Goal: Task Accomplishment & Management: Manage account settings

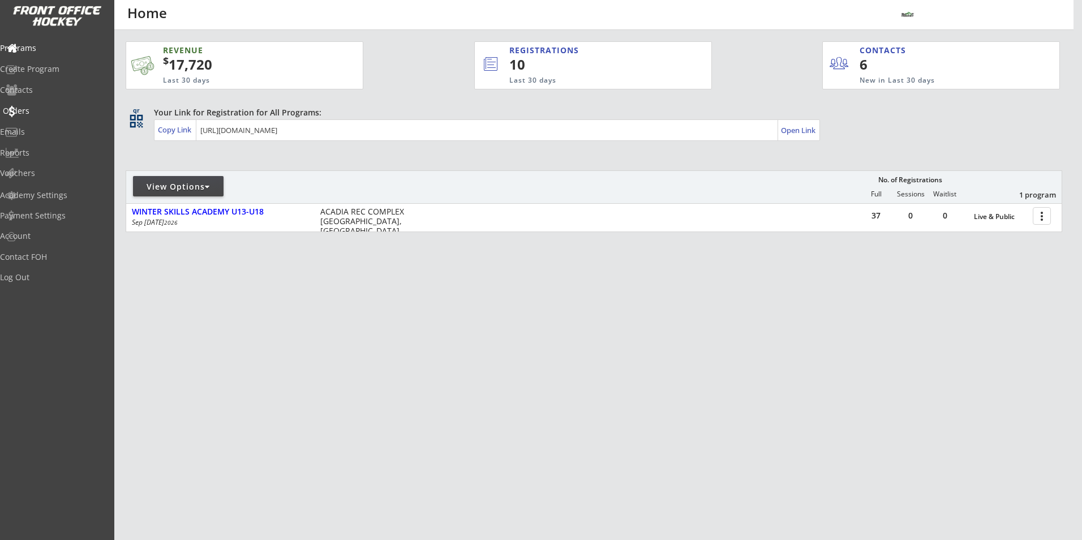
click at [42, 109] on div "Orders" at bounding box center [54, 111] width 102 height 8
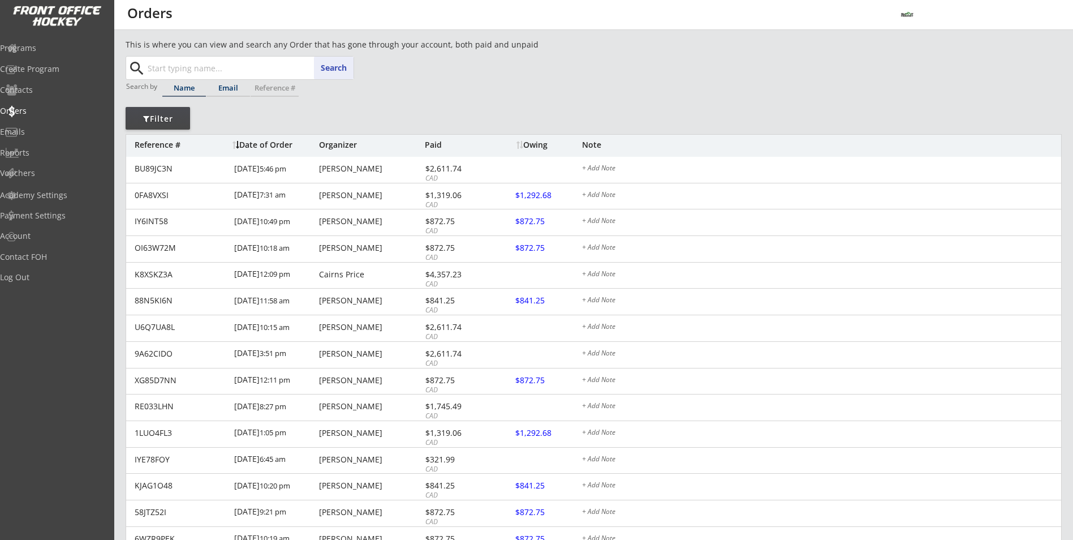
paste input "[PERSON_NAME]"
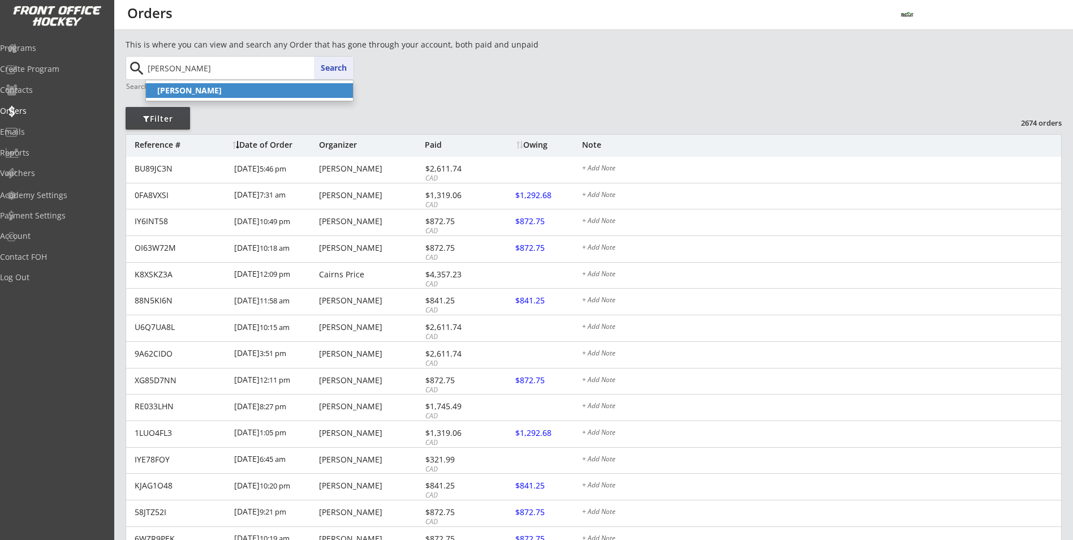
click at [211, 88] on strong "[PERSON_NAME]" at bounding box center [189, 90] width 64 height 11
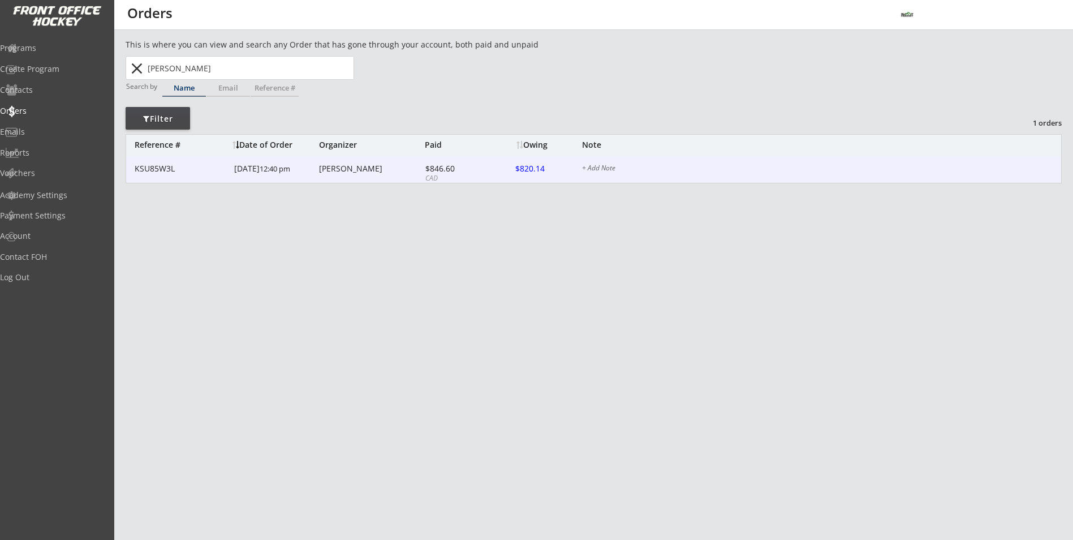
type input "[PERSON_NAME]"
click at [230, 167] on div "KSU85W3L [DATE] 12:40 pm [PERSON_NAME] $846.60 CAD $820.14 + Add Note" at bounding box center [593, 170] width 935 height 27
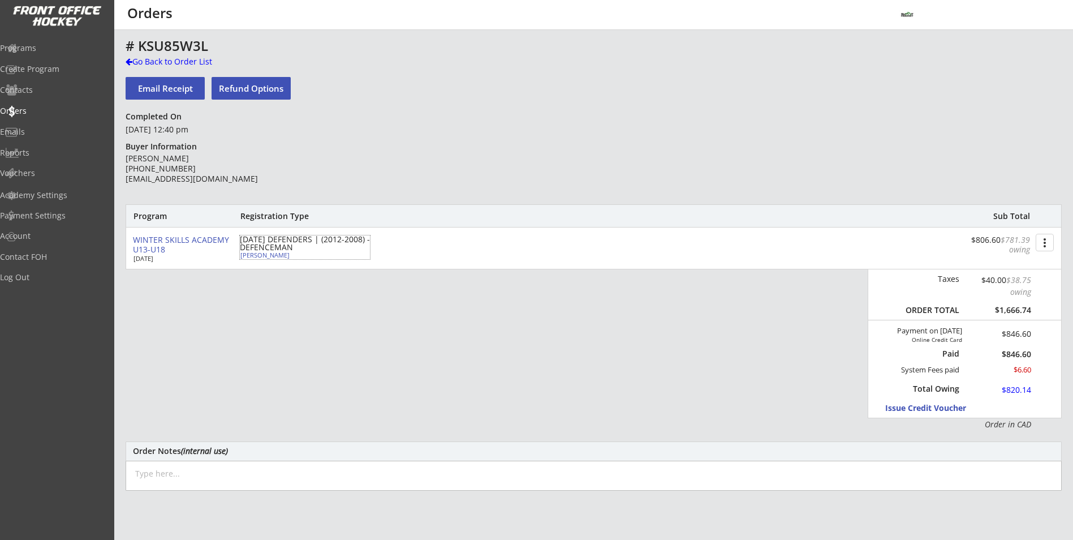
click at [283, 257] on div "[PERSON_NAME]" at bounding box center [303, 255] width 126 height 6
select select ""Defense""
select select ""U13 DIV 1""
select select ""AS""
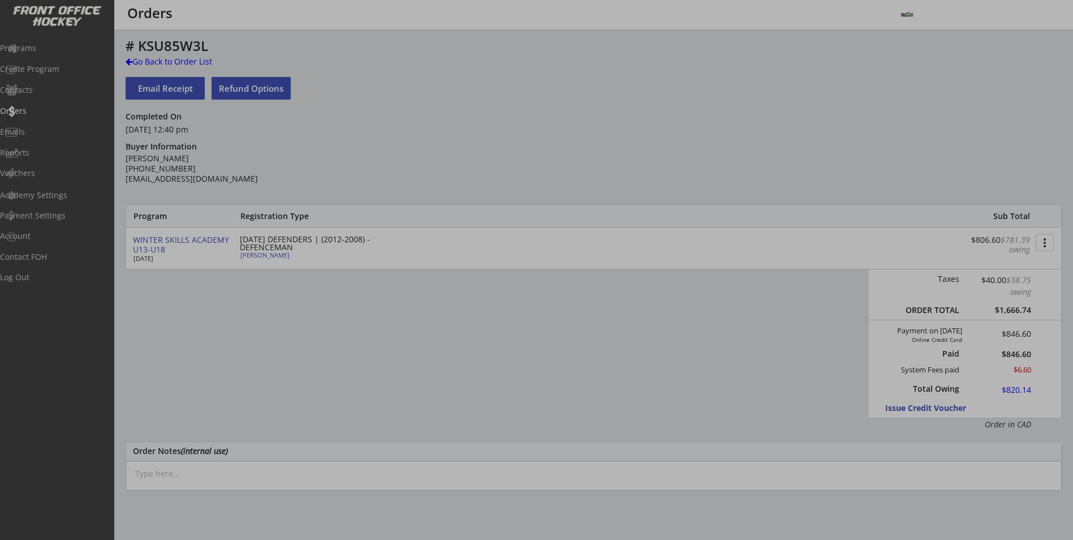
type input "[DEMOGRAPHIC_DATA]"
type input "Wolverines"
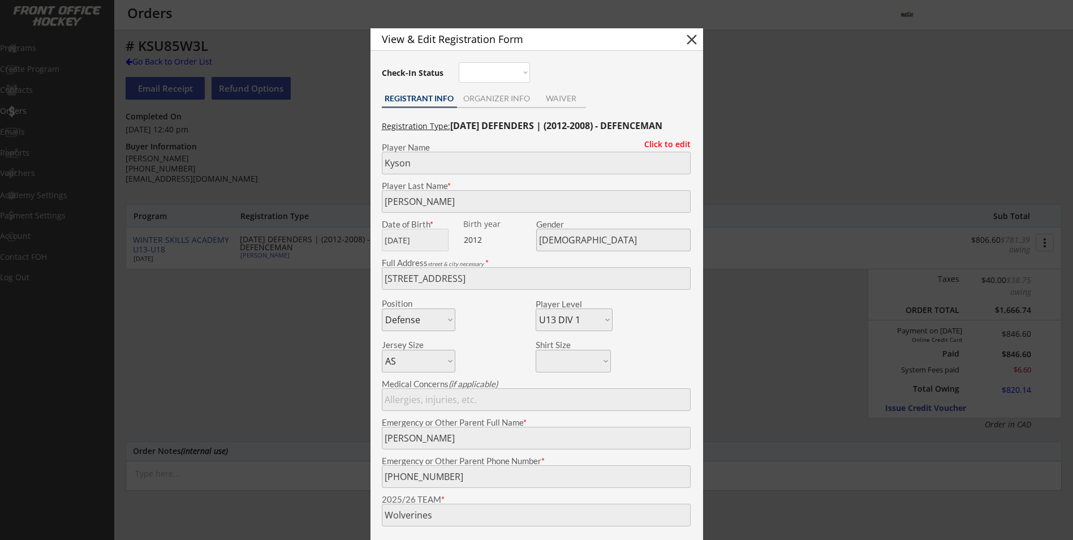
drag, startPoint x: 279, startPoint y: 290, endPoint x: 252, endPoint y: 259, distance: 42.1
click at [279, 290] on div at bounding box center [536, 270] width 1073 height 540
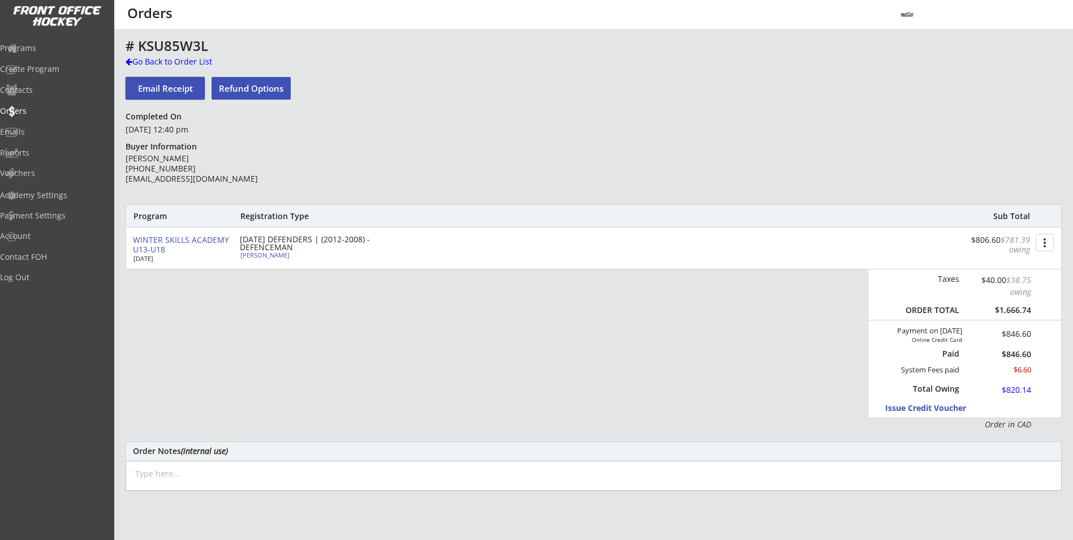
click at [170, 92] on button "Email Receipt" at bounding box center [165, 88] width 79 height 23
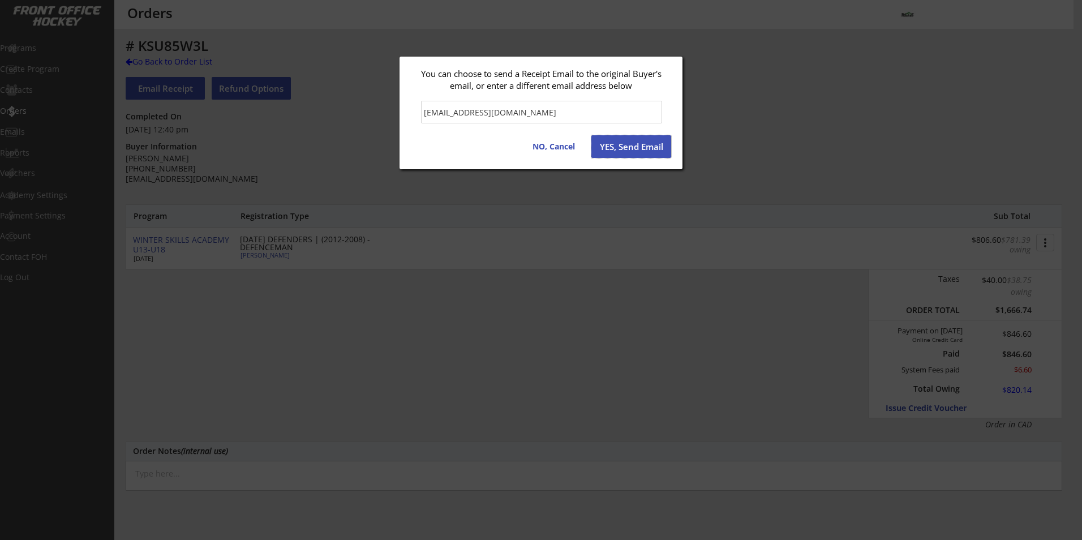
click at [619, 153] on button "YES, Send Email" at bounding box center [631, 146] width 80 height 23
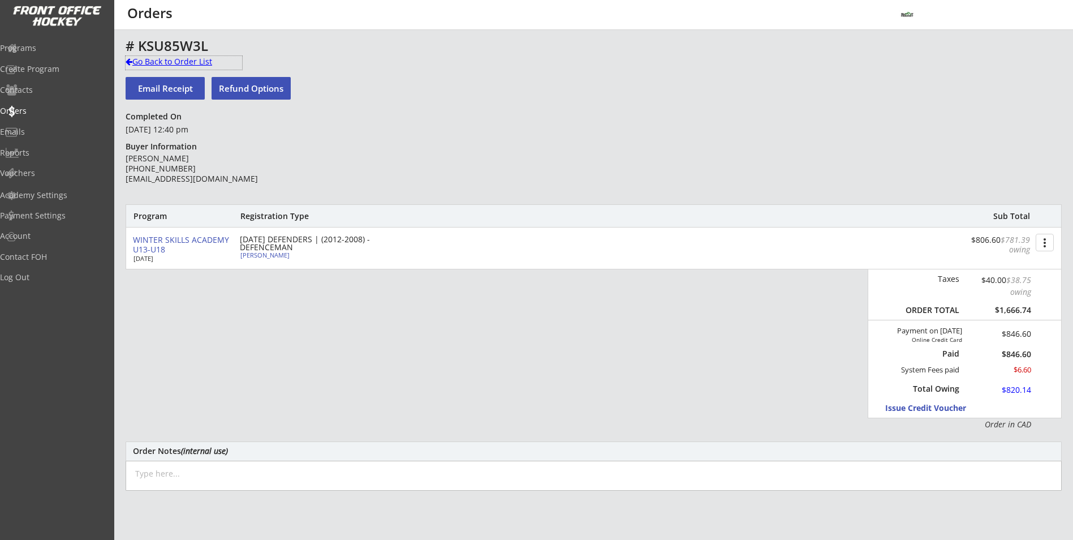
click at [167, 62] on div "Go Back to Order List" at bounding box center [184, 61] width 117 height 11
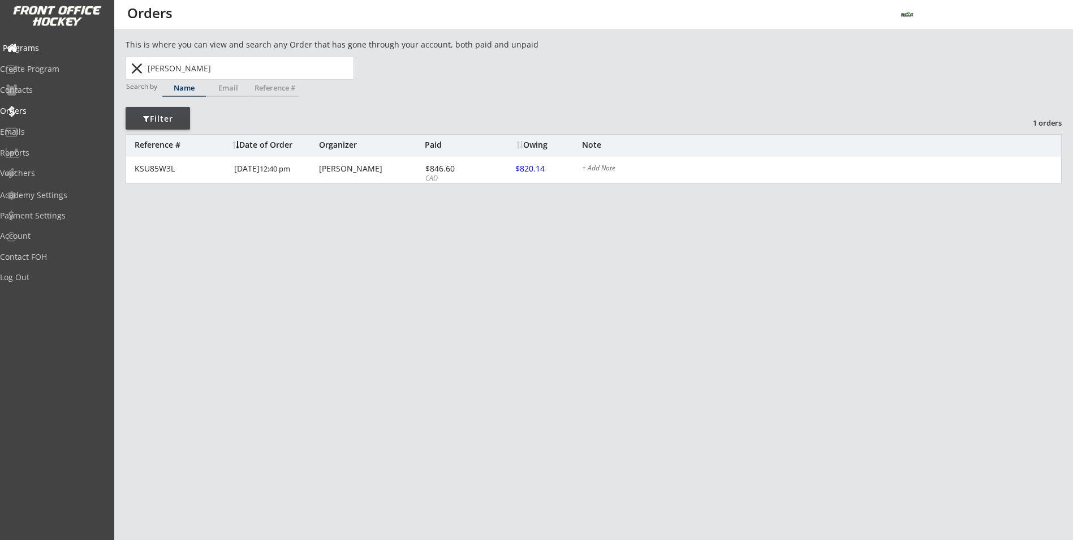
click at [45, 44] on div "Programs" at bounding box center [54, 48] width 102 height 8
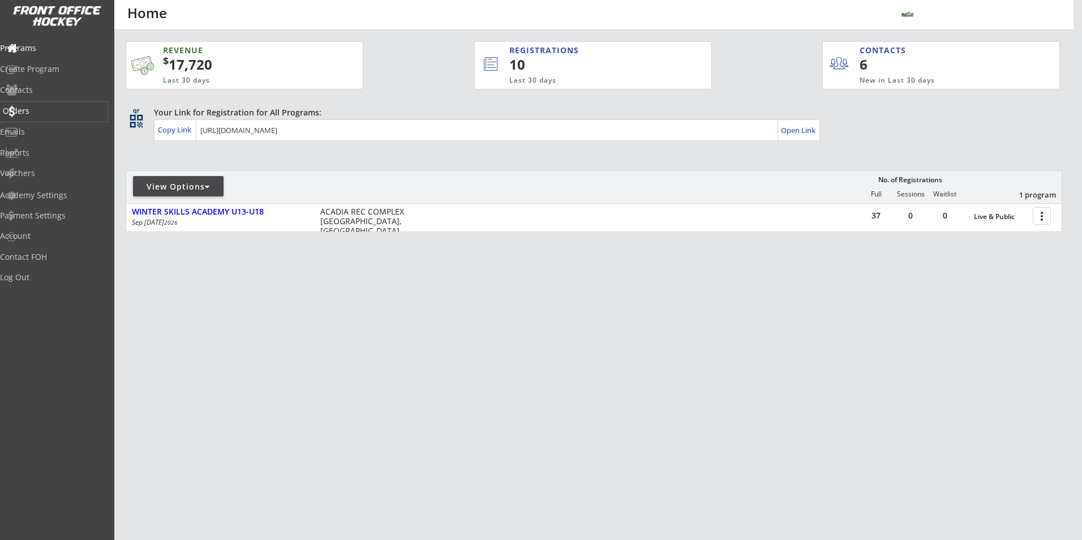
click at [44, 117] on div "Orders" at bounding box center [53, 112] width 107 height 20
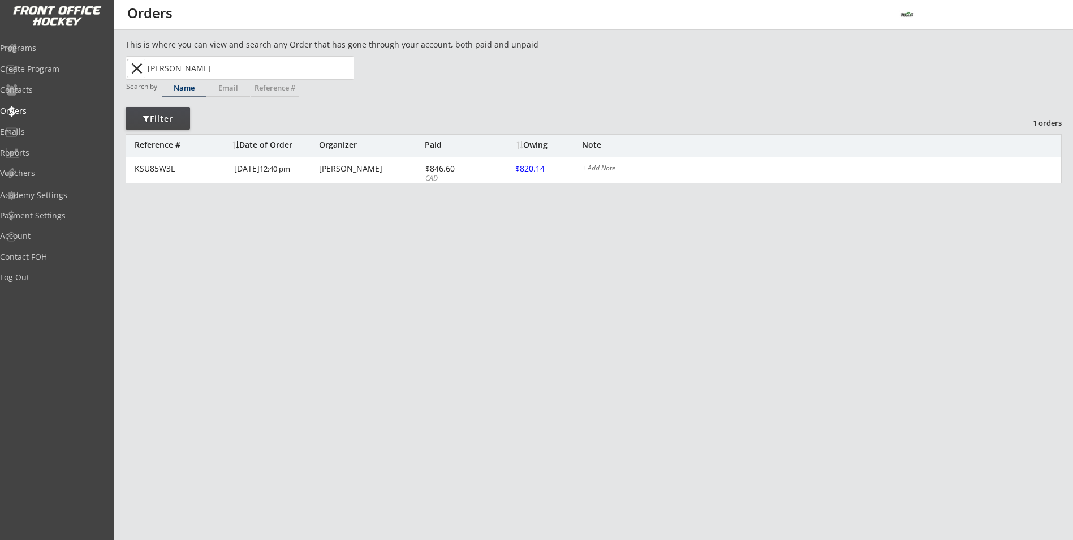
click at [137, 75] on button "close" at bounding box center [136, 68] width 19 height 18
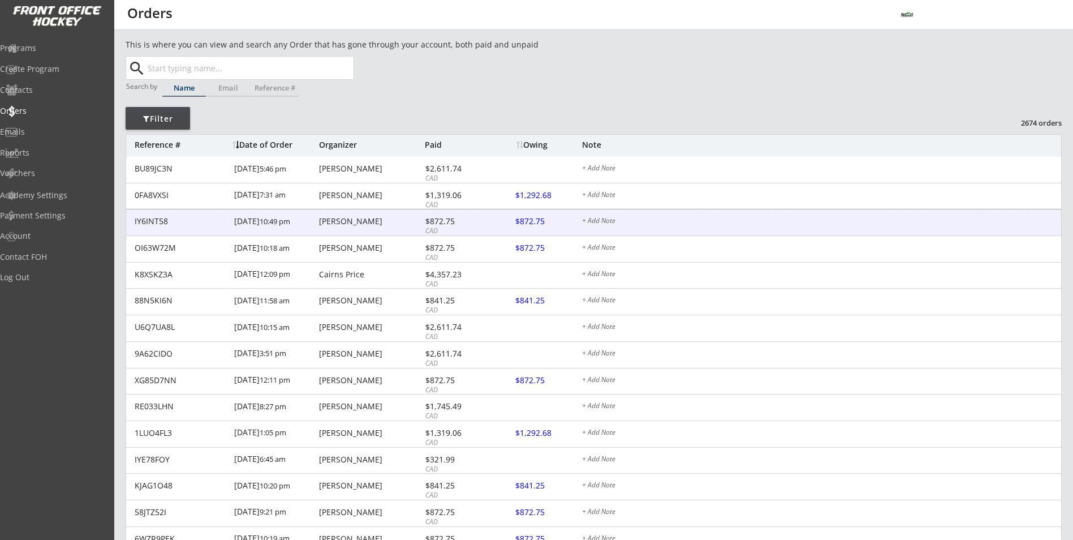
click at [315, 226] on div "[DATE] 10:49 pm" at bounding box center [275, 221] width 82 height 25
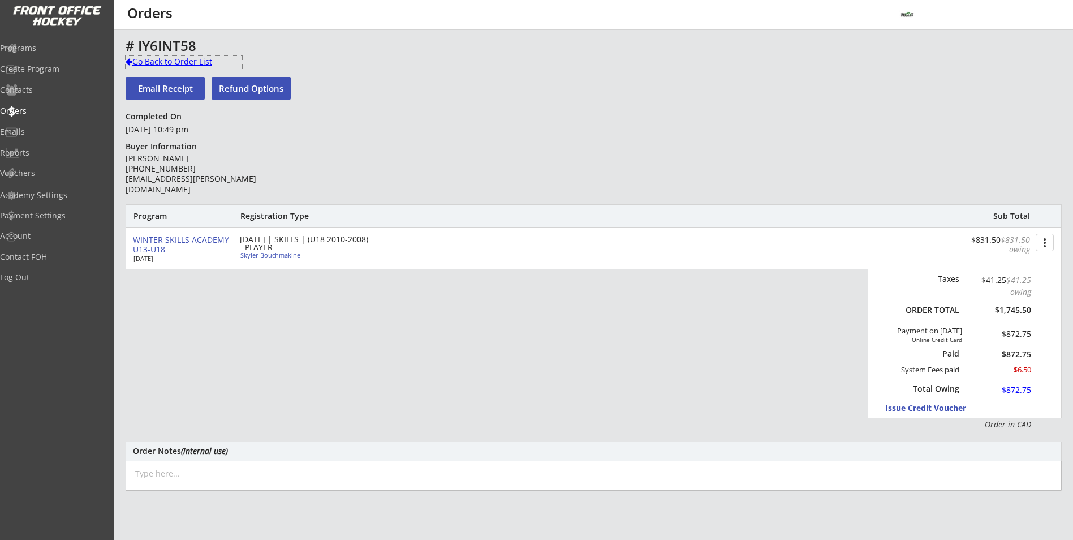
click at [154, 65] on div "Go Back to Order List" at bounding box center [184, 61] width 117 height 11
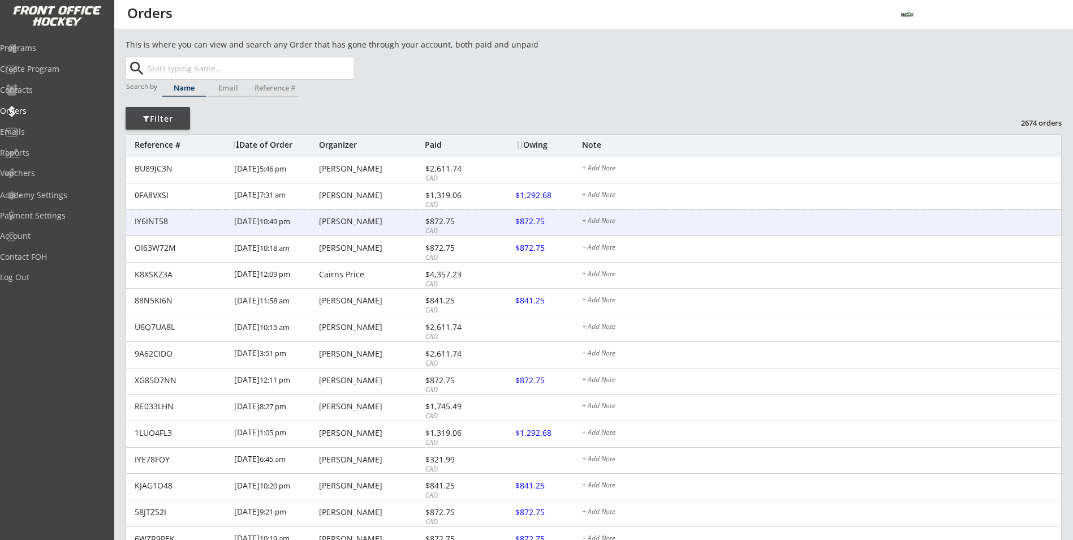
click at [342, 217] on div "[PERSON_NAME]" at bounding box center [370, 221] width 103 height 8
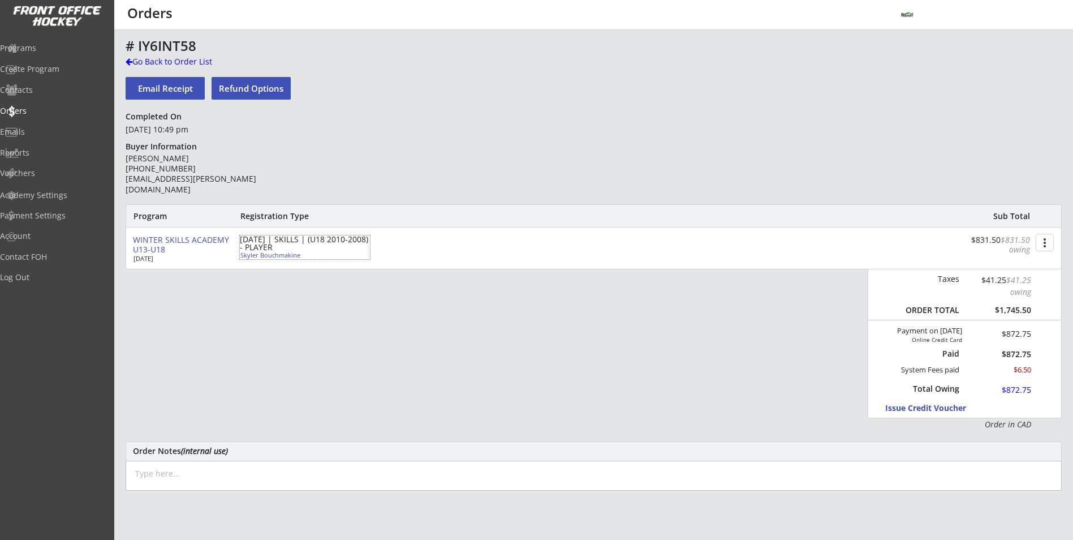
click at [272, 257] on div "Skyler Bouchmakine" at bounding box center [303, 255] width 126 height 6
type input "Skyler"
type input "Bouchmakine"
type input "[DATE]"
type input "[DEMOGRAPHIC_DATA]"
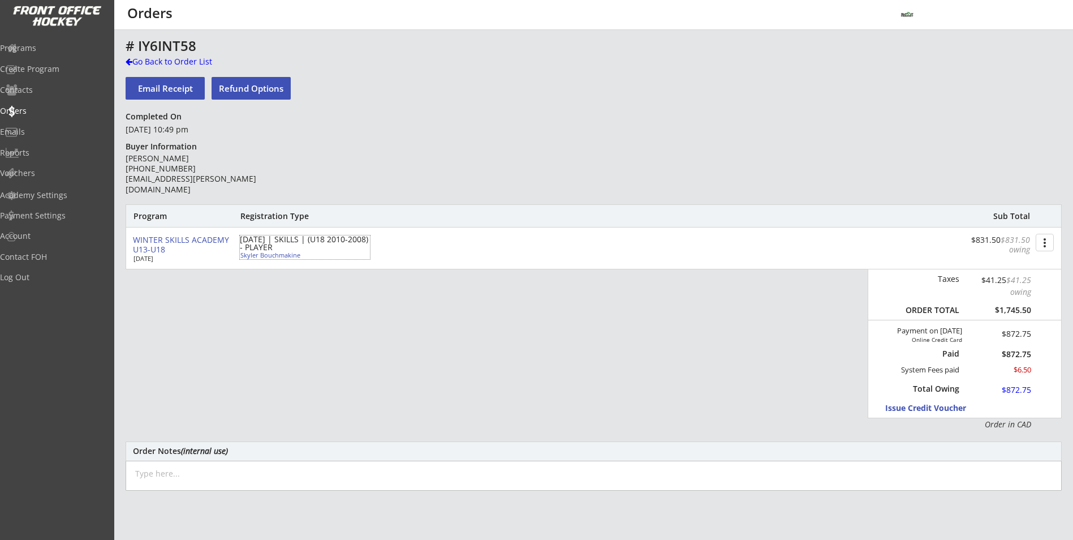
type input "[STREET_ADDRESS]"
select select ""Defense""
select select ""U15 JPHL""
select select ""AL""
type input "None"
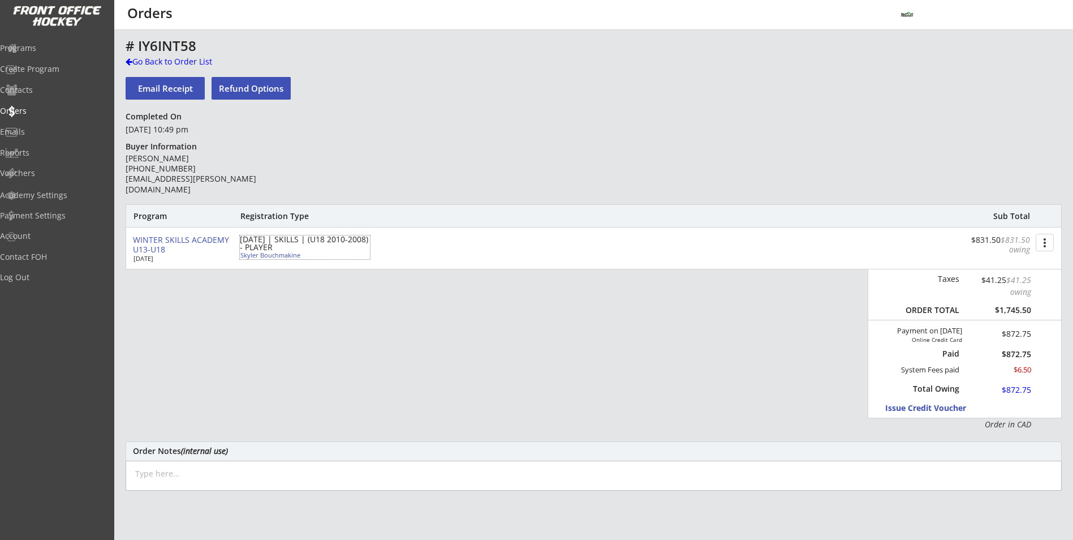
type input "[PERSON_NAME]"
type input "[PHONE_NUMBER]"
type input "U18 Community"
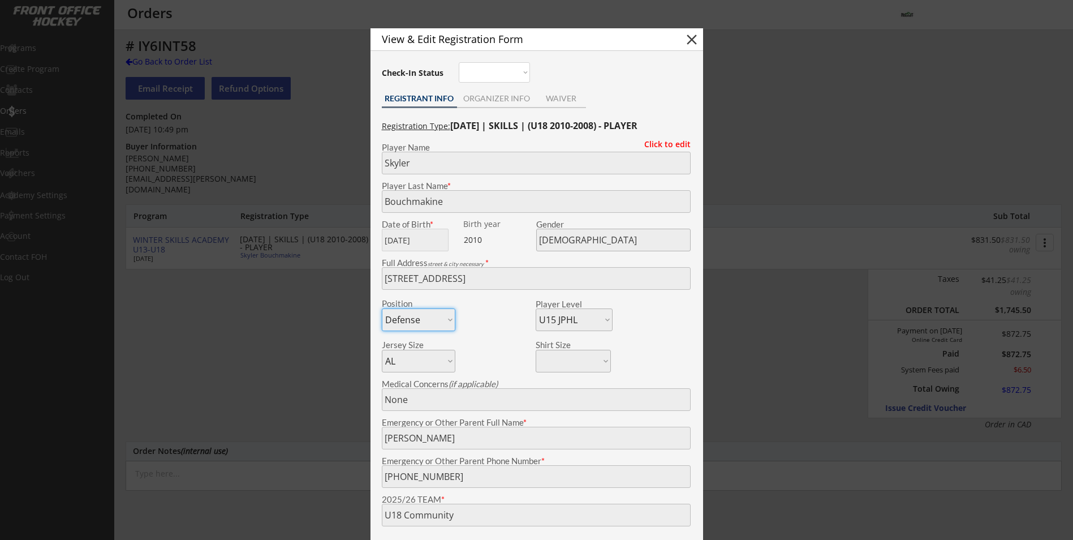
click at [231, 187] on div at bounding box center [536, 270] width 1073 height 540
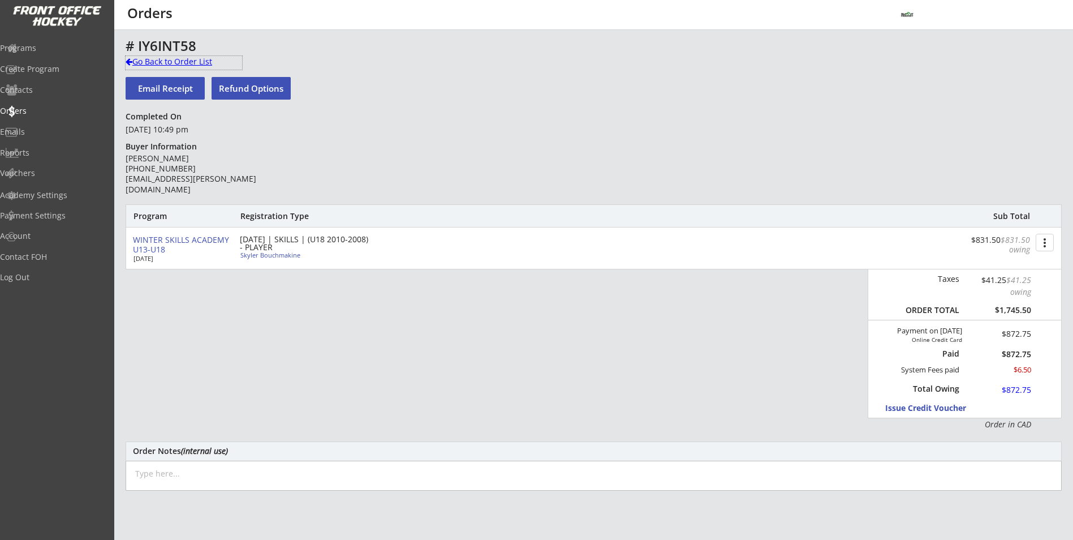
click at [201, 67] on div "Go Back to Order List" at bounding box center [184, 63] width 117 height 14
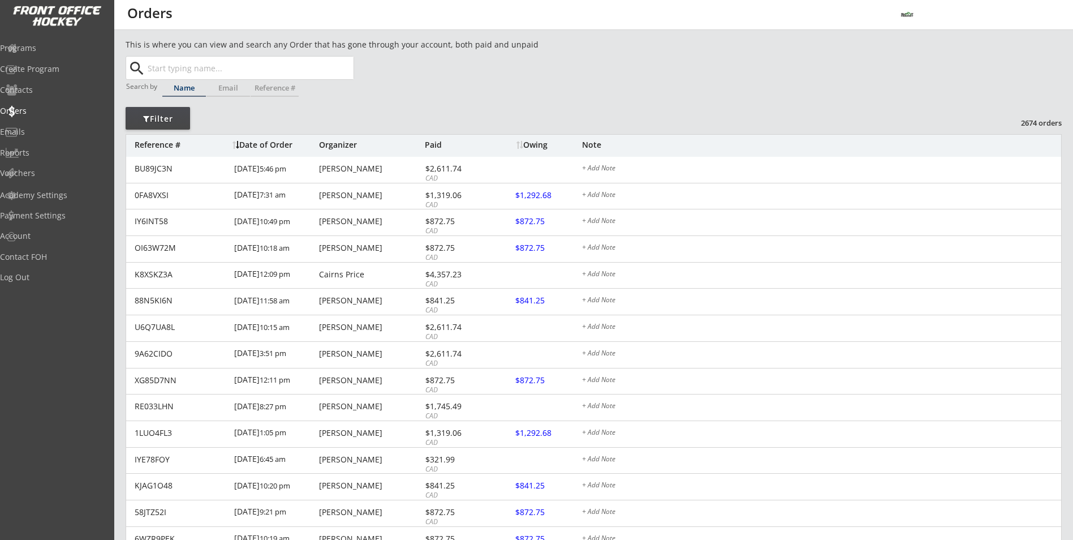
click at [538, 151] on div "Owing" at bounding box center [539, 145] width 84 height 14
click at [534, 148] on div "Owing" at bounding box center [549, 145] width 65 height 8
click at [528, 141] on div "Owing" at bounding box center [549, 145] width 65 height 8
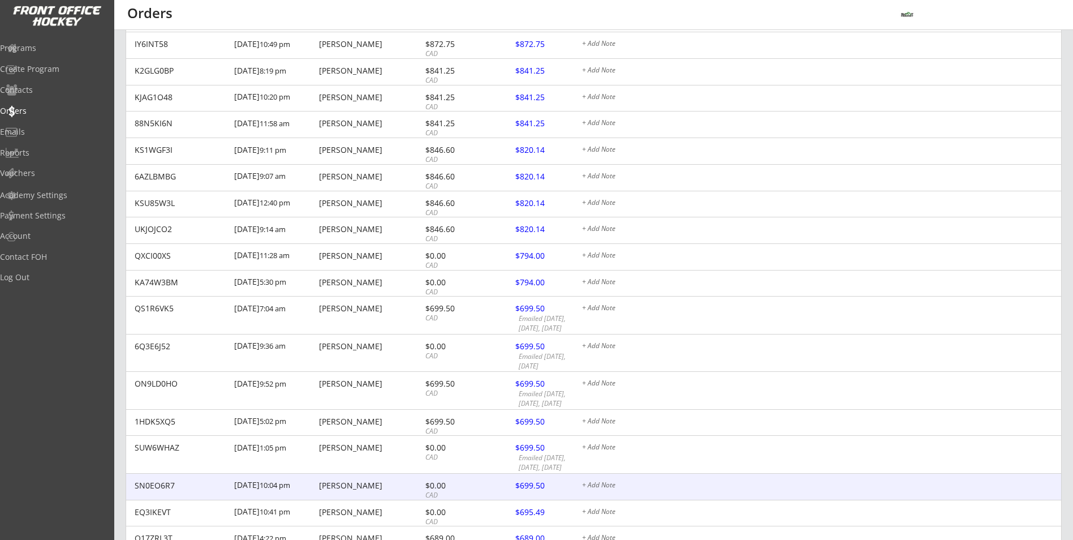
scroll to position [580, 0]
